Goal: Transaction & Acquisition: Register for event/course

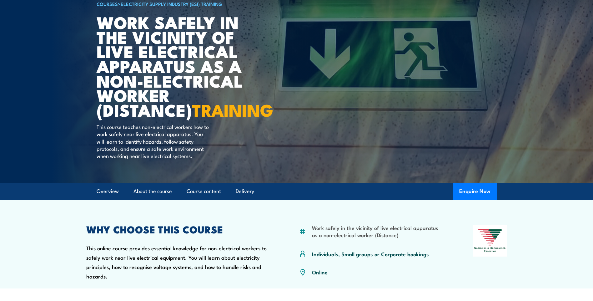
scroll to position [63, 0]
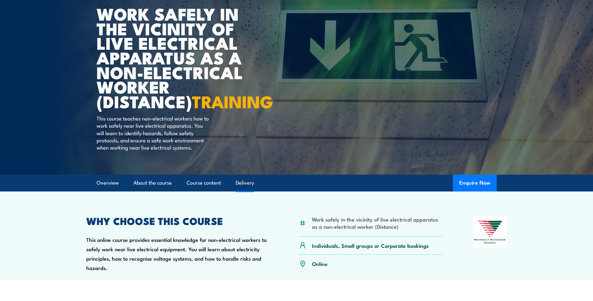
click at [243, 191] on link "Delivery" at bounding box center [245, 182] width 18 height 17
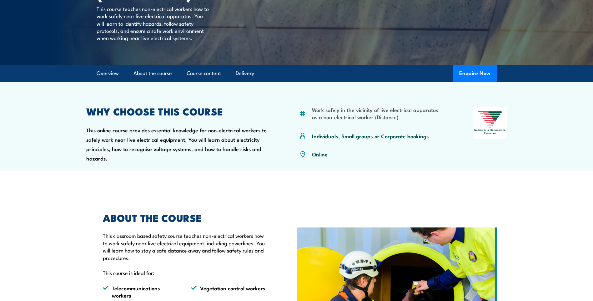
scroll to position [158, 0]
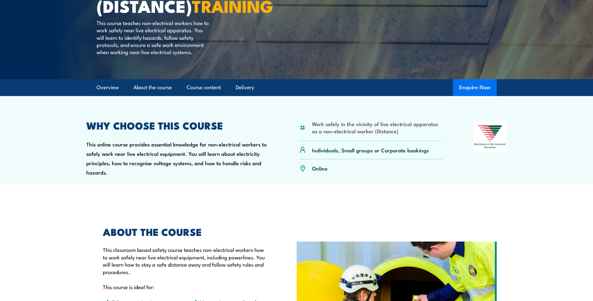
click at [473, 96] on button "Enquire Now" at bounding box center [475, 87] width 44 height 17
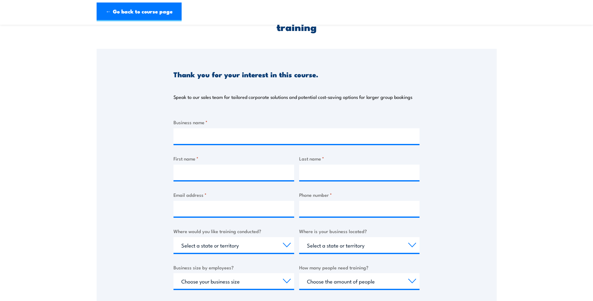
scroll to position [63, 0]
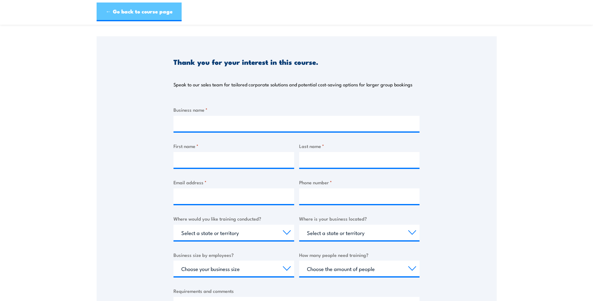
click at [138, 11] on link "← Go back to course page" at bounding box center [139, 12] width 85 height 19
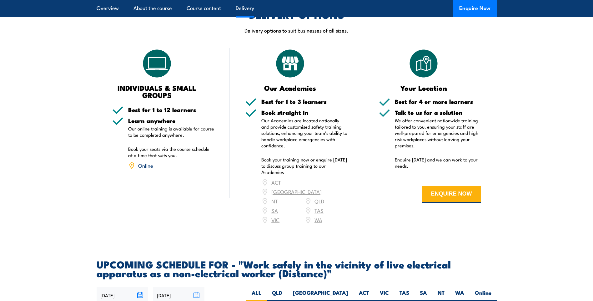
scroll to position [812, 0]
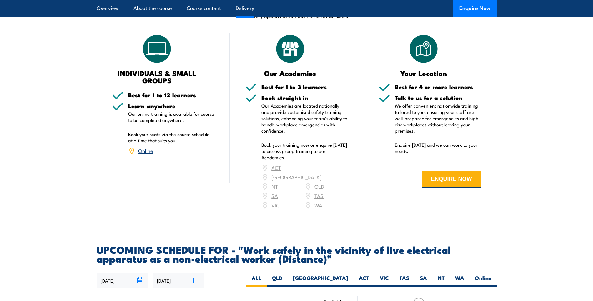
click at [142, 154] on link "Online" at bounding box center [145, 151] width 15 height 8
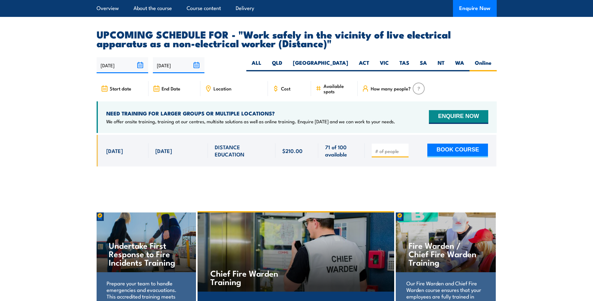
scroll to position [1043, 0]
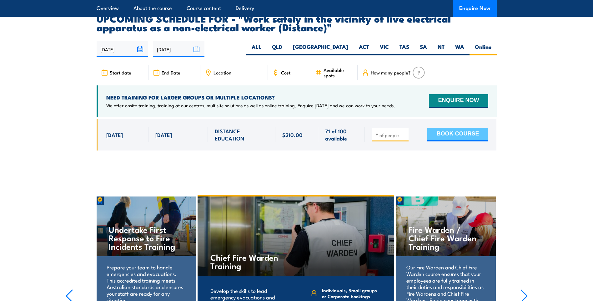
click at [456, 140] on button "BOOK COURSE" at bounding box center [457, 135] width 61 height 14
click at [383, 138] on input "number" at bounding box center [390, 135] width 31 height 6
click at [407, 141] on div at bounding box center [390, 135] width 37 height 14
type input "1"
click at [404, 138] on input "1" at bounding box center [390, 135] width 31 height 6
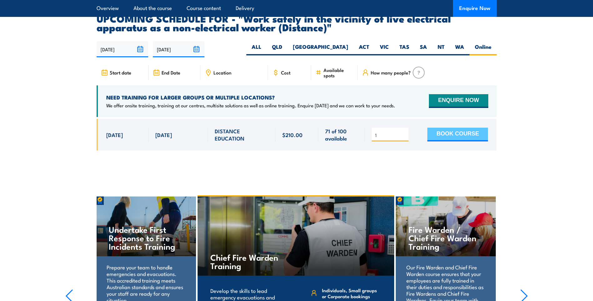
click at [437, 140] on button "BOOK COURSE" at bounding box center [457, 135] width 61 height 14
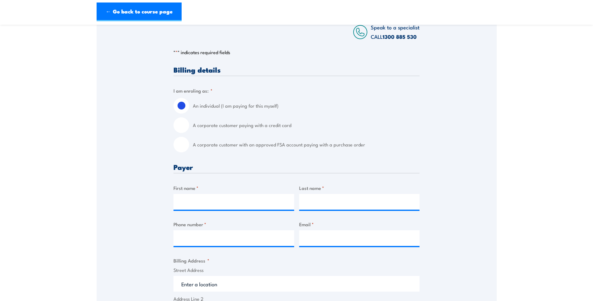
scroll to position [125, 0]
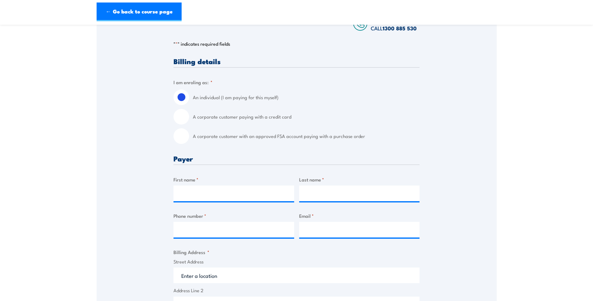
click at [184, 121] on input "A corporate customer paying with a credit card" at bounding box center [181, 117] width 16 height 16
radio input "true"
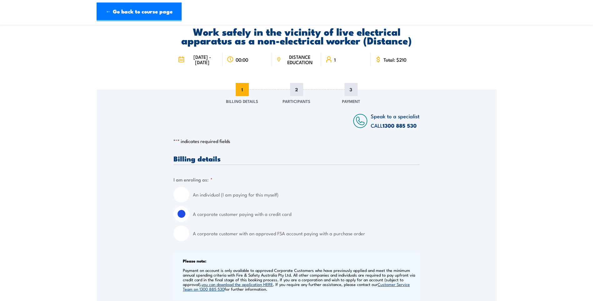
scroll to position [0, 0]
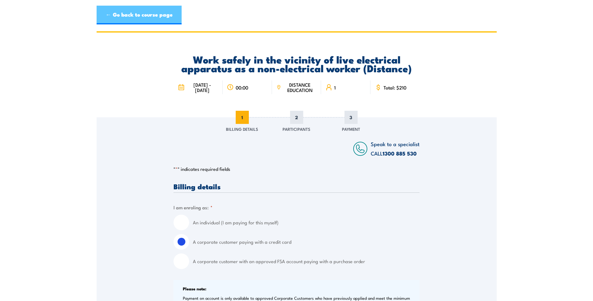
click at [129, 12] on link "← Go back to course page" at bounding box center [139, 15] width 85 height 19
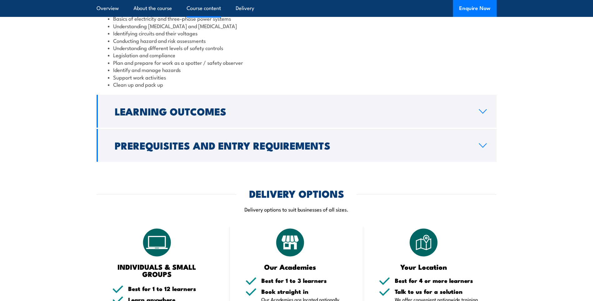
scroll to position [624, 0]
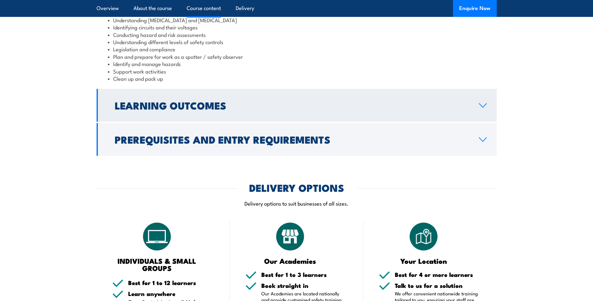
click at [487, 120] on link "Learning Outcomes" at bounding box center [297, 105] width 400 height 33
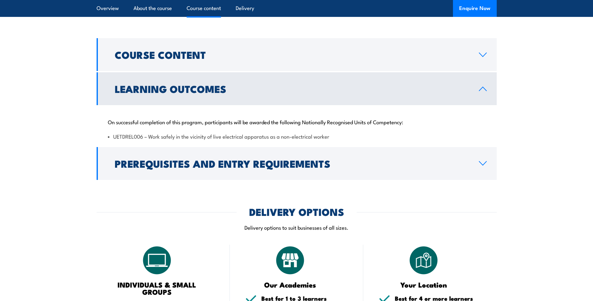
scroll to position [525, 0]
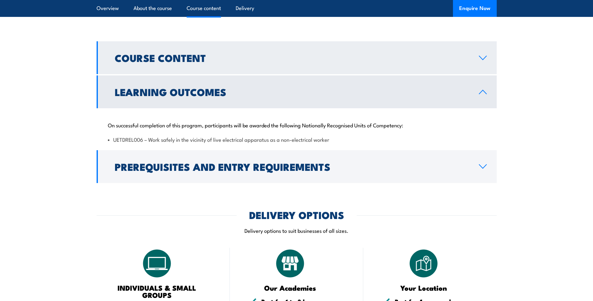
click at [480, 60] on icon at bounding box center [483, 57] width 8 height 5
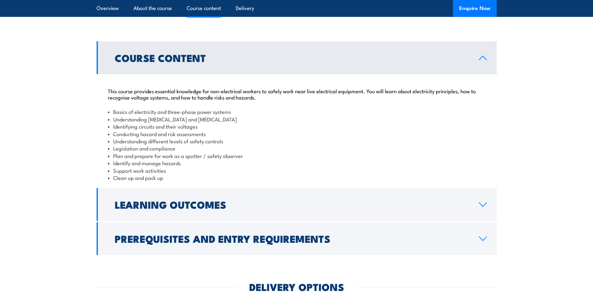
click at [480, 60] on icon at bounding box center [483, 57] width 8 height 5
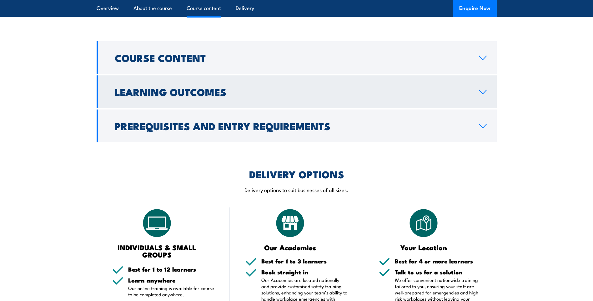
click at [484, 108] on link "Learning Outcomes" at bounding box center [297, 91] width 400 height 33
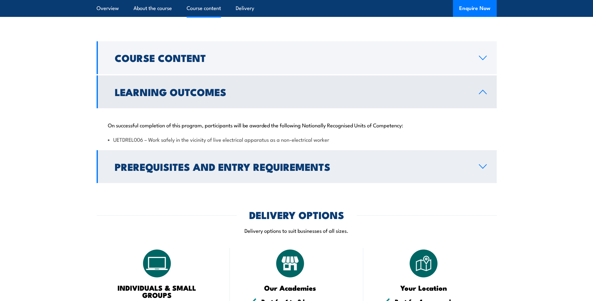
click at [490, 179] on link "Prerequisites and Entry Requirements" at bounding box center [297, 166] width 400 height 33
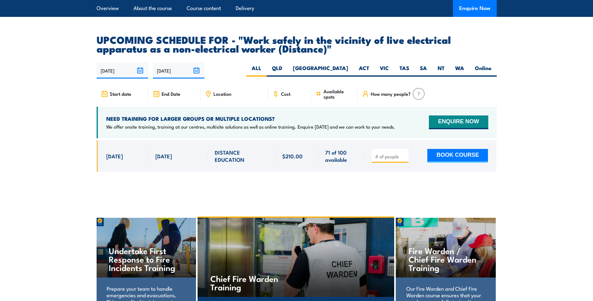
scroll to position [1057, 0]
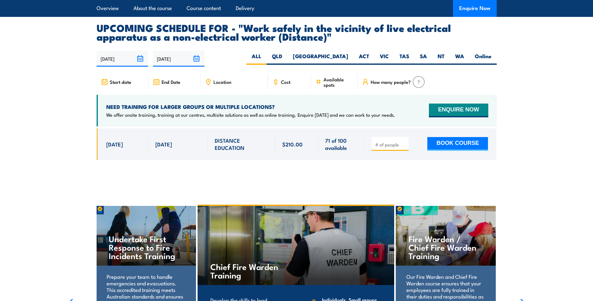
click at [401, 148] on input "number" at bounding box center [390, 144] width 31 height 6
type input "1"
click at [444, 150] on button "BOOK COURSE" at bounding box center [457, 144] width 61 height 14
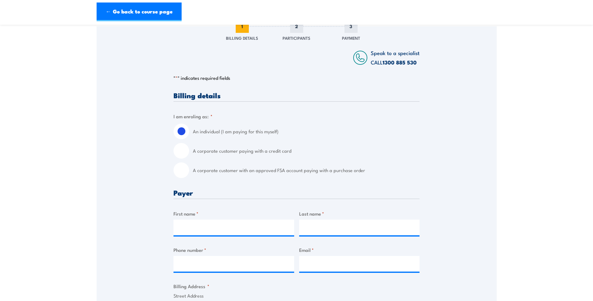
scroll to position [94, 0]
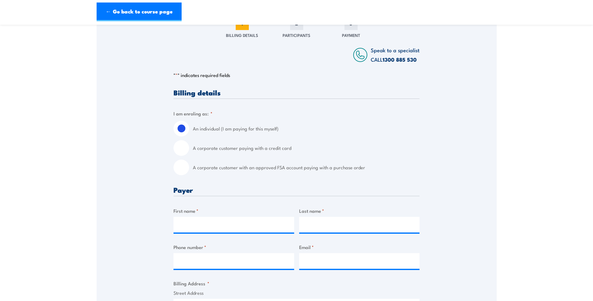
click at [180, 153] on input "A corporate customer paying with a credit card" at bounding box center [181, 148] width 16 height 16
radio input "true"
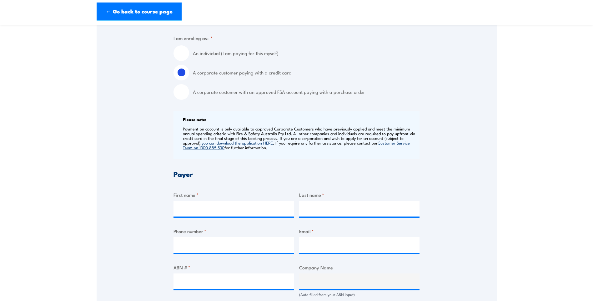
scroll to position [188, 0]
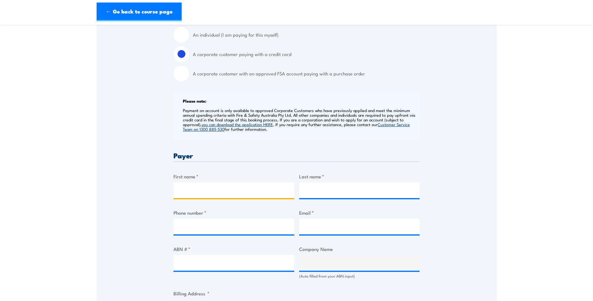
click at [203, 186] on input "First name *" at bounding box center [233, 190] width 121 height 16
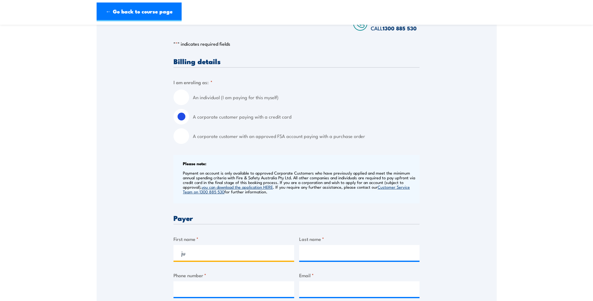
scroll to position [0, 0]
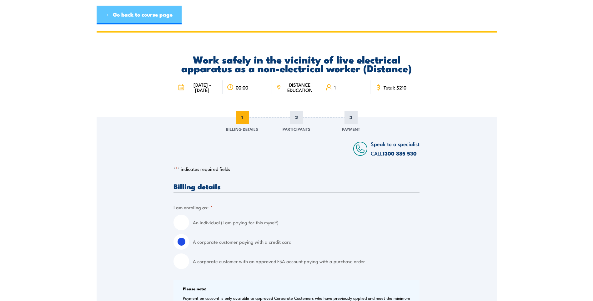
type input "ju"
click at [122, 16] on link "← Go back to course page" at bounding box center [139, 15] width 85 height 19
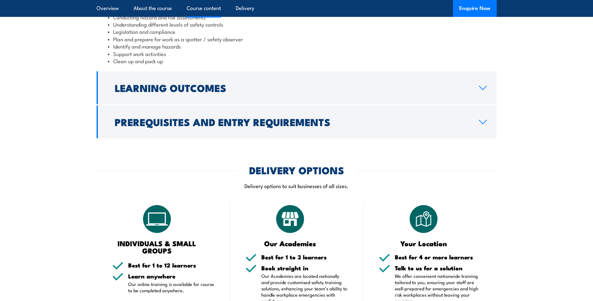
scroll to position [624, 0]
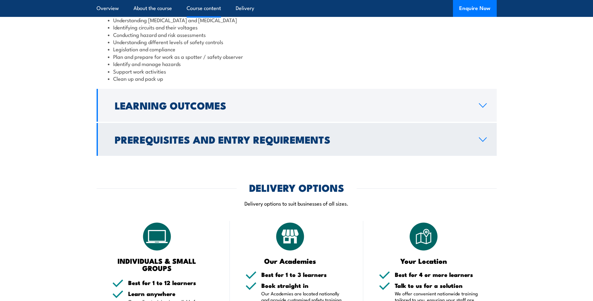
click at [479, 141] on icon at bounding box center [482, 140] width 7 height 4
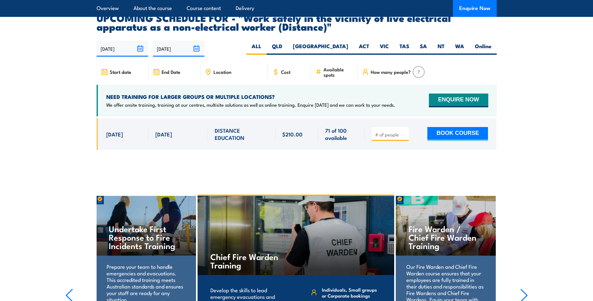
scroll to position [1053, 0]
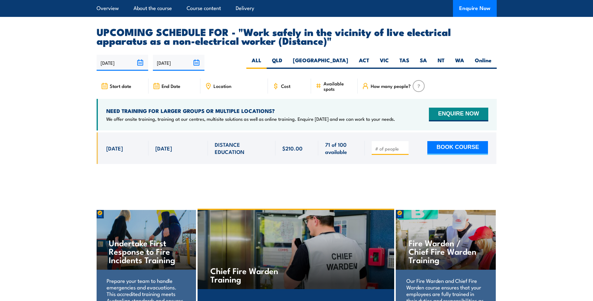
click at [395, 152] on input "number" at bounding box center [390, 148] width 31 height 6
type input "1"
click at [460, 152] on button "BOOK COURSE" at bounding box center [457, 148] width 61 height 14
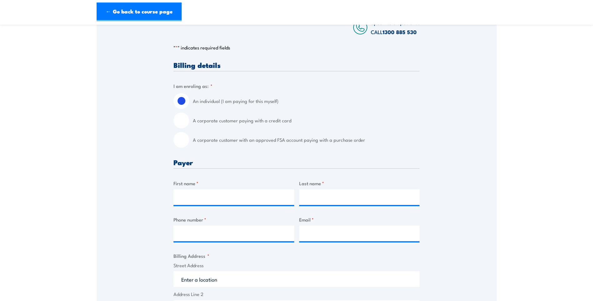
scroll to position [125, 0]
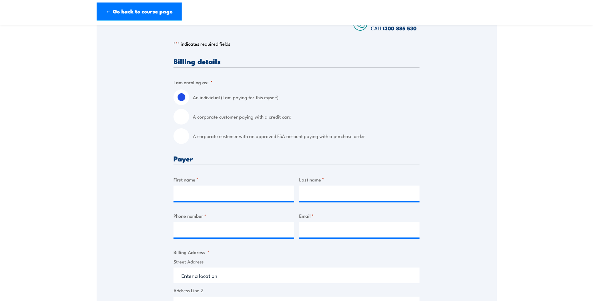
click at [181, 118] on input "A corporate customer paying with a credit card" at bounding box center [181, 117] width 16 height 16
radio input "true"
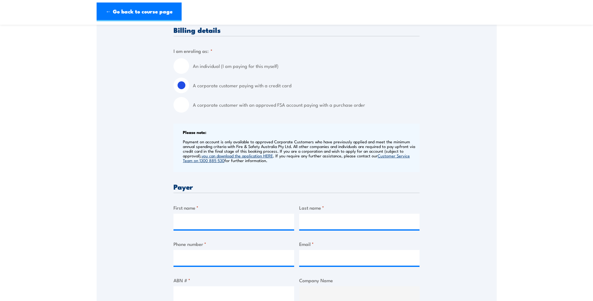
scroll to position [188, 0]
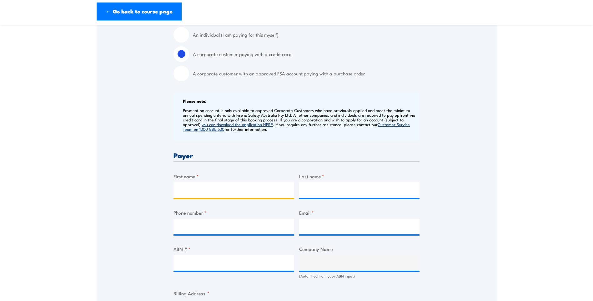
click at [195, 191] on input "First name *" at bounding box center [233, 190] width 121 height 16
type input "[PERSON_NAME]"
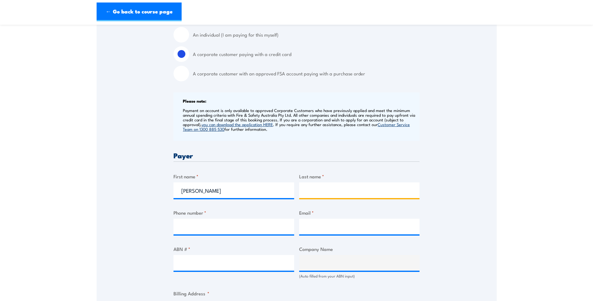
click at [334, 194] on input "Last name *" at bounding box center [359, 190] width 121 height 16
type input "Nockolds"
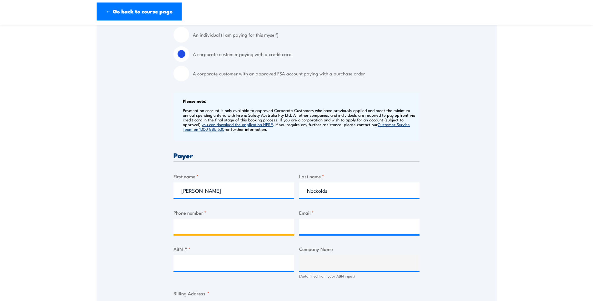
click at [205, 223] on input "Phone number *" at bounding box center [233, 227] width 121 height 16
type input "0456780311"
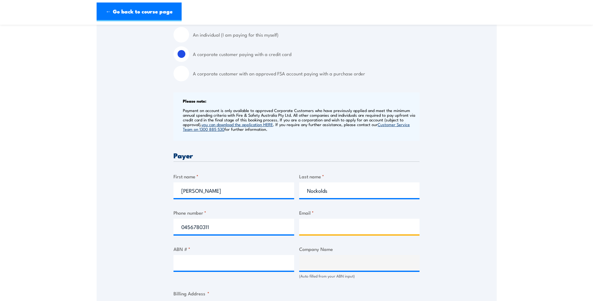
click at [323, 225] on input "Email *" at bounding box center [359, 227] width 121 height 16
click at [321, 228] on input "[PERSON_NAME][EMAIL_ADDRESS][DOMAIN_NAME]" at bounding box center [359, 227] width 121 height 16
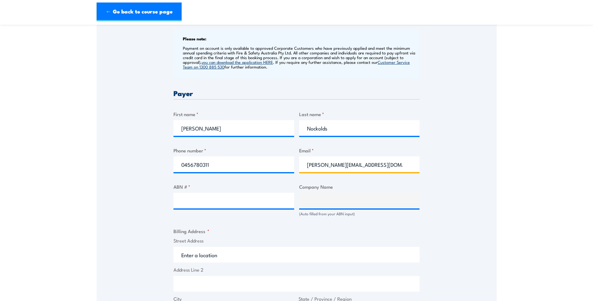
scroll to position [250, 0]
type input "[PERSON_NAME][EMAIL_ADDRESS][DOMAIN_NAME]"
click at [207, 208] on div at bounding box center [233, 200] width 121 height 16
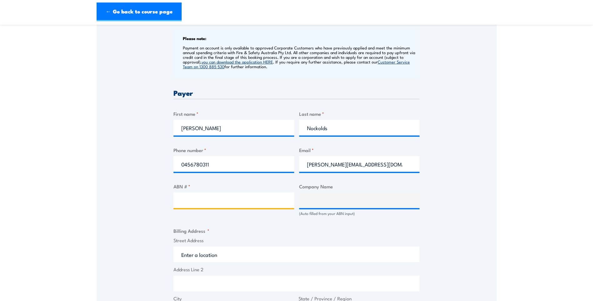
click at [214, 200] on input "ABN # *" at bounding box center [233, 200] width 121 height 16
type input "99091344704"
type input "APA GROUP LIMITED"
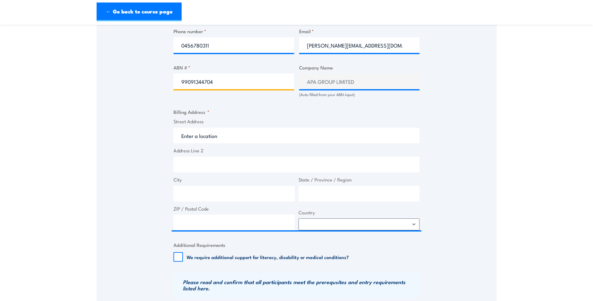
scroll to position [375, 0]
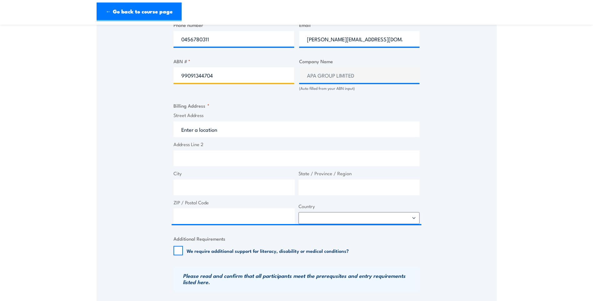
type input "99091344704"
click at [218, 130] on input "Street Address" at bounding box center [296, 129] width 246 height 16
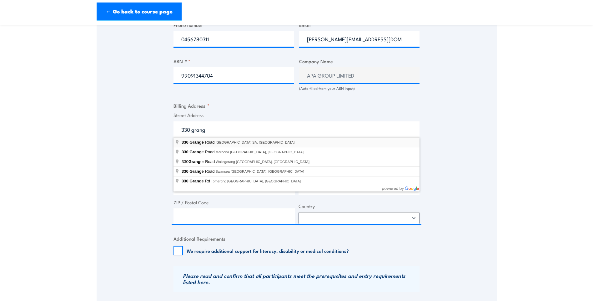
type input "[STREET_ADDRESS]"
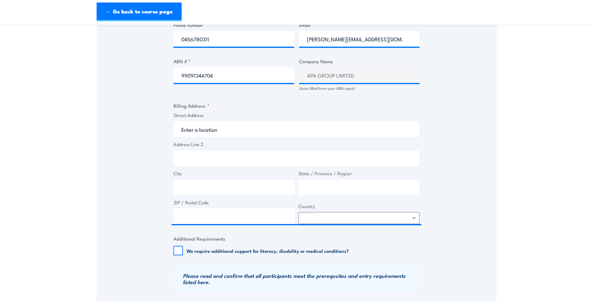
type input "[STREET_ADDRESS]"
type input "[GEOGRAPHIC_DATA]"
type input "5025"
select select "[GEOGRAPHIC_DATA]"
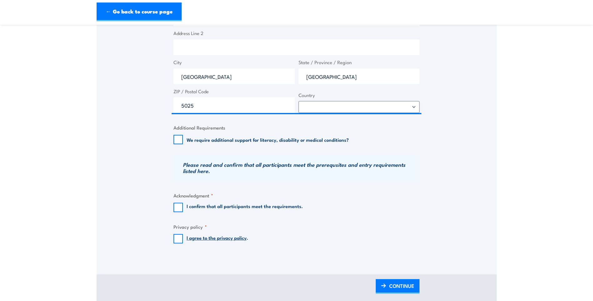
scroll to position [500, 0]
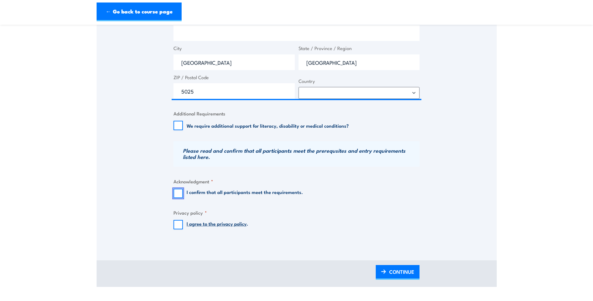
click at [179, 193] on input "I confirm that all participants meet the requirements." at bounding box center [177, 193] width 9 height 9
checkbox input "true"
click at [174, 226] on input "I agree to the privacy policy ." at bounding box center [177, 224] width 9 height 9
checkbox input "true"
click at [383, 272] on img at bounding box center [383, 271] width 5 height 4
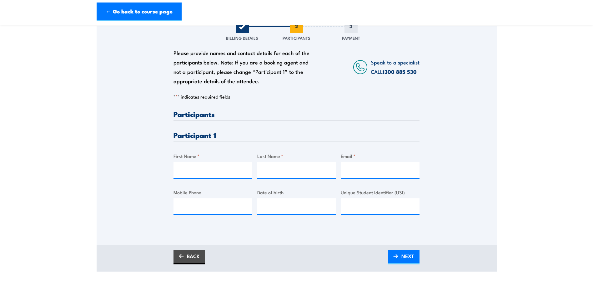
scroll to position [125, 0]
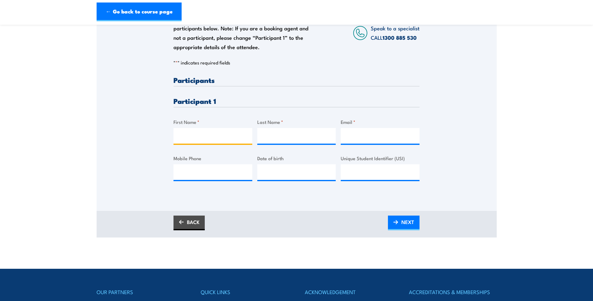
click at [199, 137] on input "First Name *" at bounding box center [212, 136] width 79 height 16
click at [183, 135] on input "[PERSON_NAME]" at bounding box center [212, 136] width 79 height 16
type input "[PERSON_NAME]"
click at [289, 137] on input "Last Name *" at bounding box center [296, 136] width 79 height 16
type input "[PERSON_NAME]"
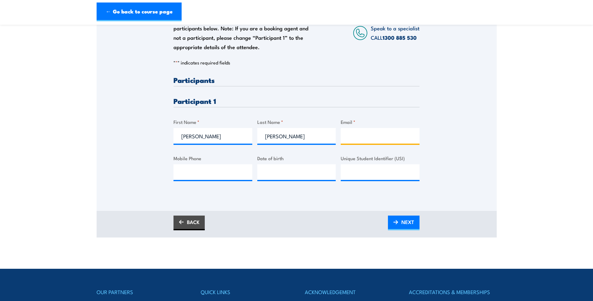
click at [348, 136] on input "Email *" at bounding box center [380, 136] width 79 height 16
type input "[PERSON_NAME][EMAIL_ADDRESS][PERSON_NAME][DOMAIN_NAME]"
click at [197, 175] on input "Mobile Phone" at bounding box center [212, 172] width 79 height 16
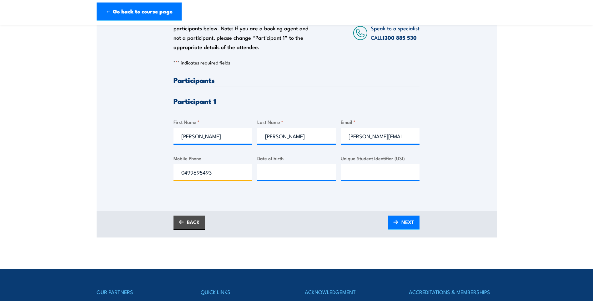
type input "0499695493"
click at [289, 175] on input "__/__/____" at bounding box center [296, 172] width 79 height 16
type input "[DATE]"
click at [363, 175] on input "Unique Student Identifier (USI)" at bounding box center [380, 172] width 79 height 16
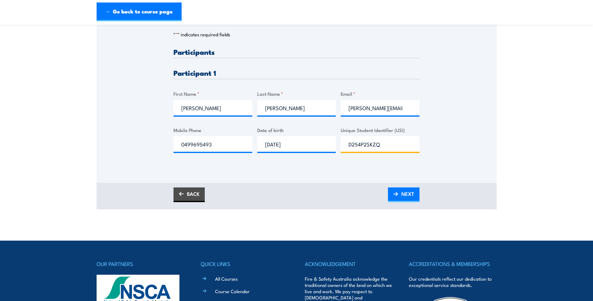
scroll to position [156, 0]
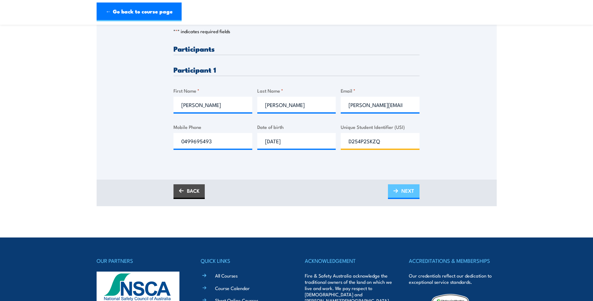
type input "D254P2SKZQ"
click at [409, 190] on span "NEXT" at bounding box center [407, 190] width 13 height 17
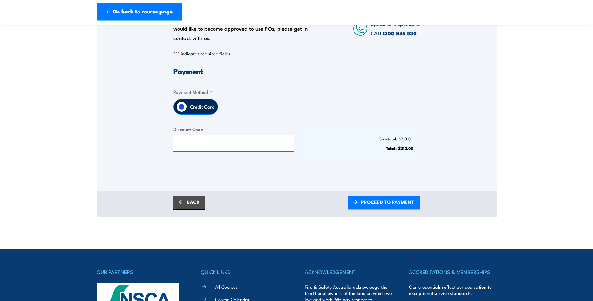
scroll to position [125, 0]
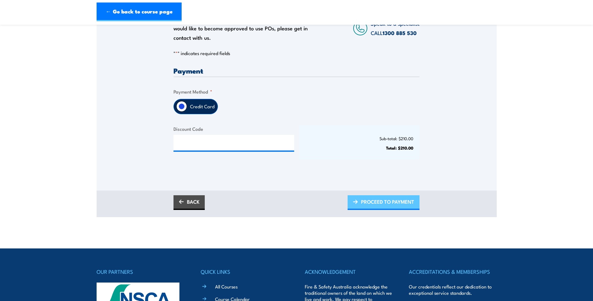
click at [376, 204] on span "PROCEED TO PAYMENT" at bounding box center [387, 201] width 53 height 17
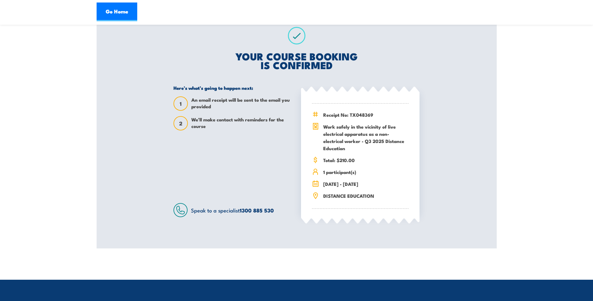
scroll to position [125, 0]
